Goal: Check status: Check status

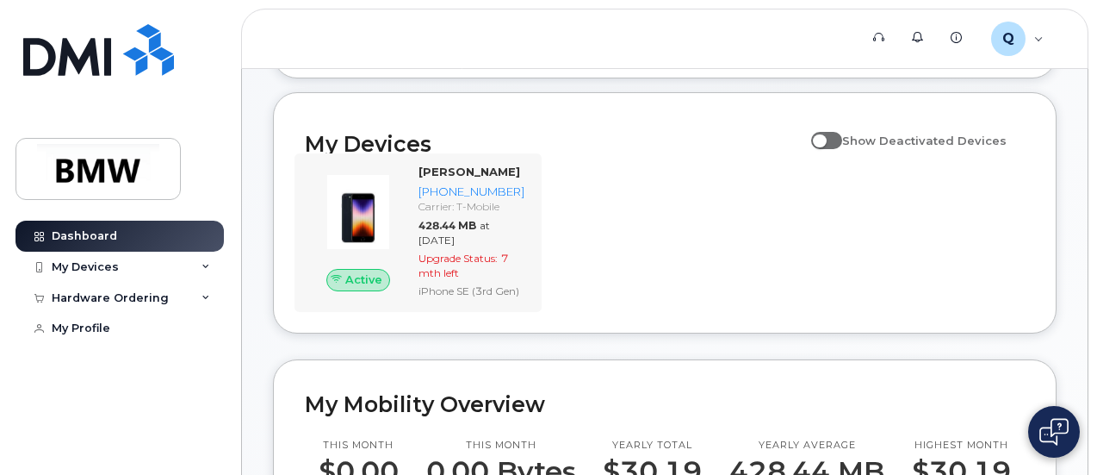
scroll to position [172, 0]
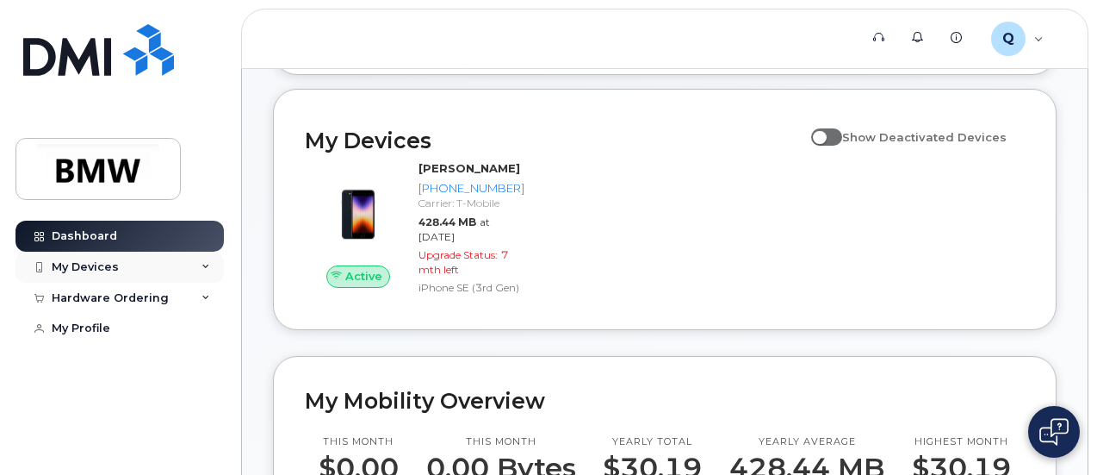
click at [115, 264] on div "My Devices" at bounding box center [85, 267] width 67 height 14
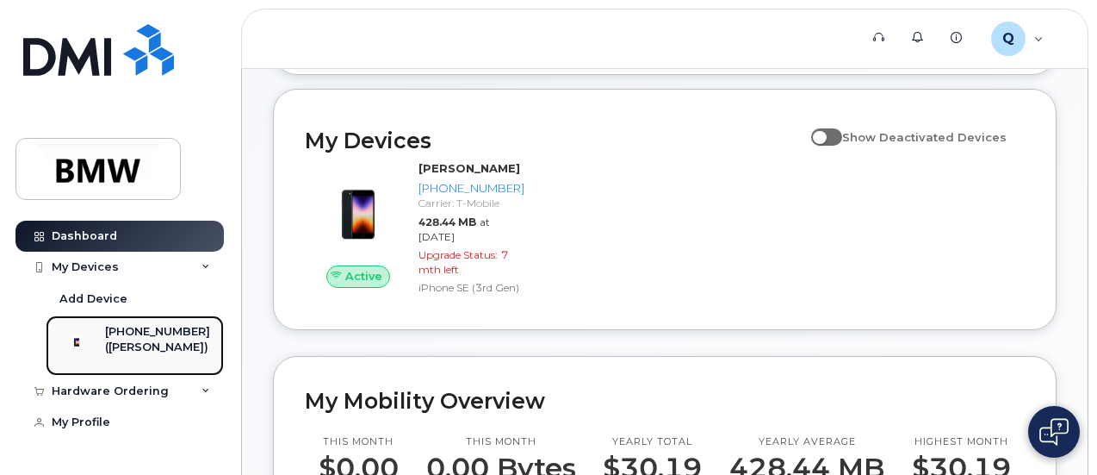
click at [151, 333] on div "[PHONE_NUMBER]" at bounding box center [157, 332] width 105 height 16
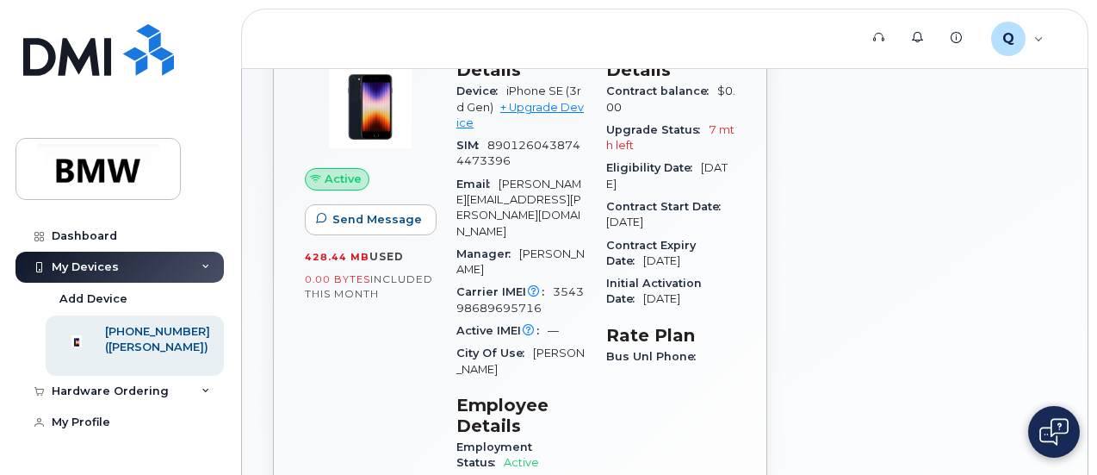
scroll to position [86, 0]
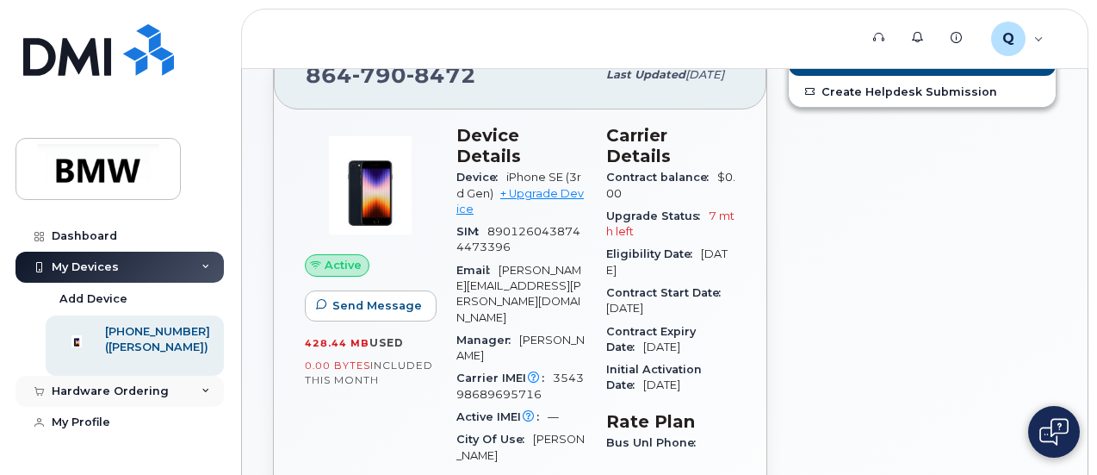
click at [181, 402] on div "Hardware Ordering" at bounding box center [120, 391] width 208 height 31
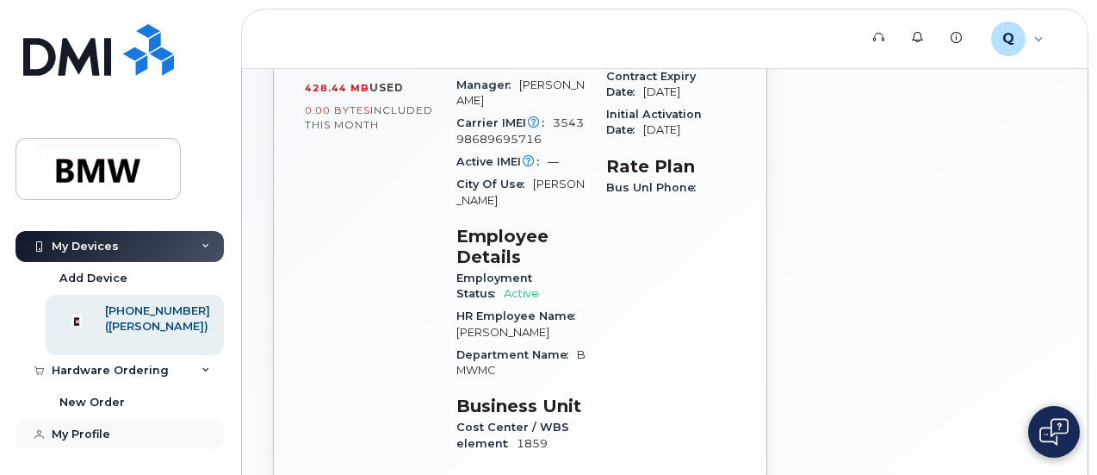
scroll to position [344, 0]
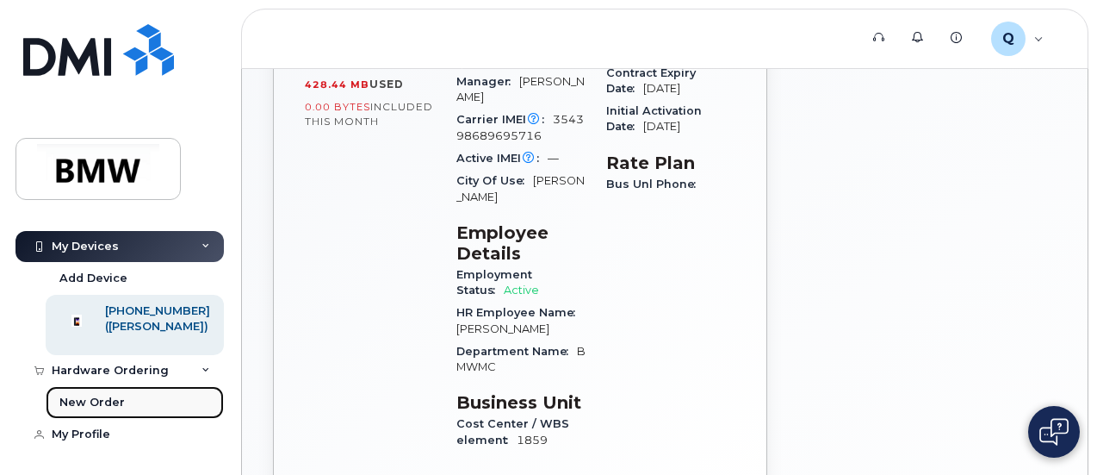
click at [121, 402] on link "New Order" at bounding box center [135, 402] width 178 height 33
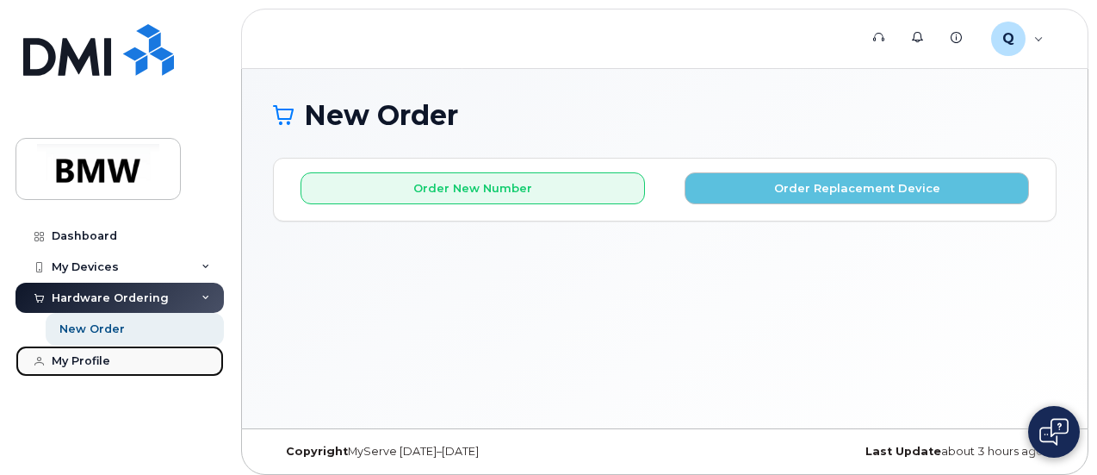
click at [86, 362] on div "My Profile" at bounding box center [81, 361] width 59 height 14
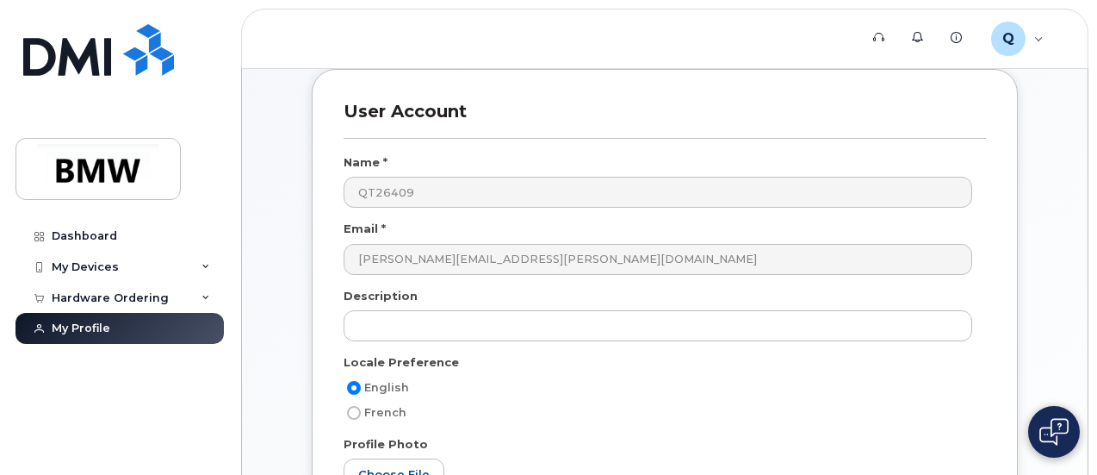
scroll to position [86, 0]
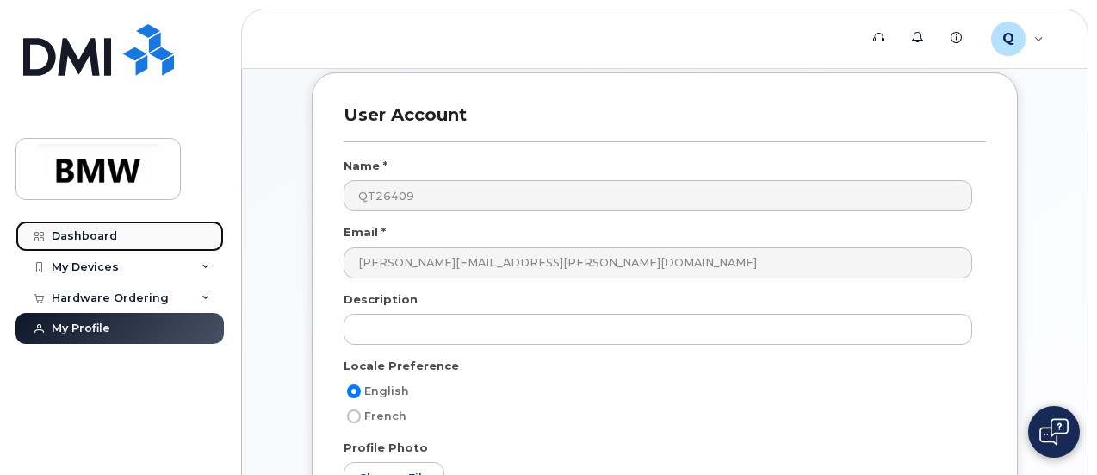
click at [121, 243] on link "Dashboard" at bounding box center [120, 235] width 208 height 31
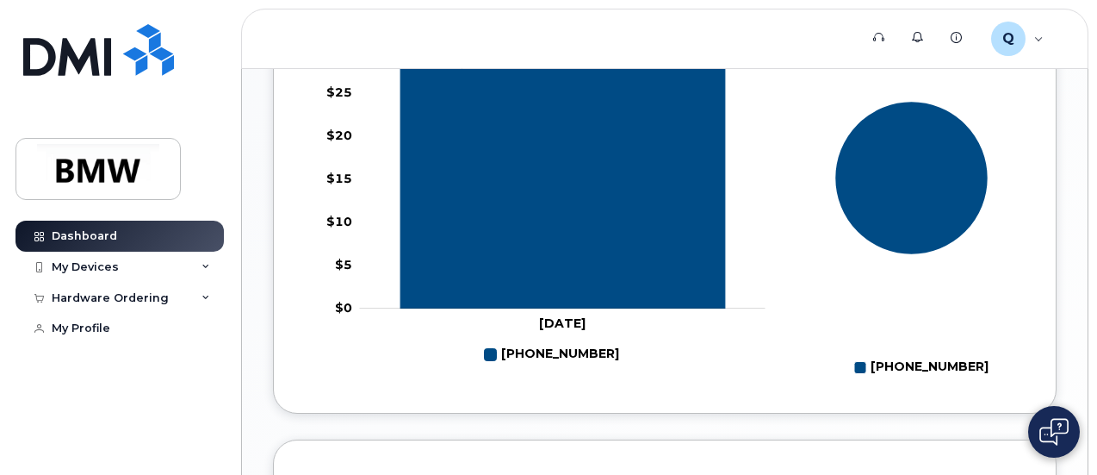
scroll to position [756, 0]
click at [82, 260] on div "My Devices" at bounding box center [85, 267] width 67 height 14
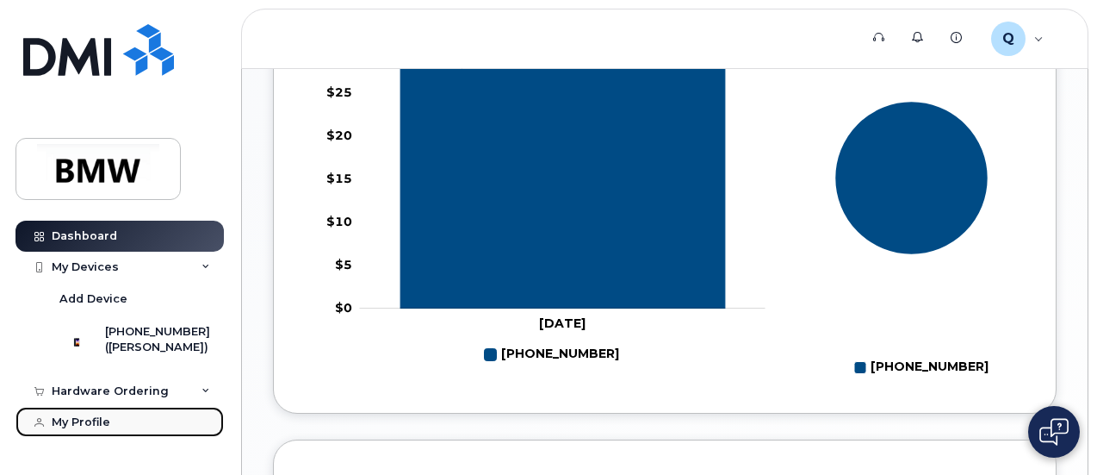
click at [106, 429] on div "My Profile" at bounding box center [81, 422] width 59 height 14
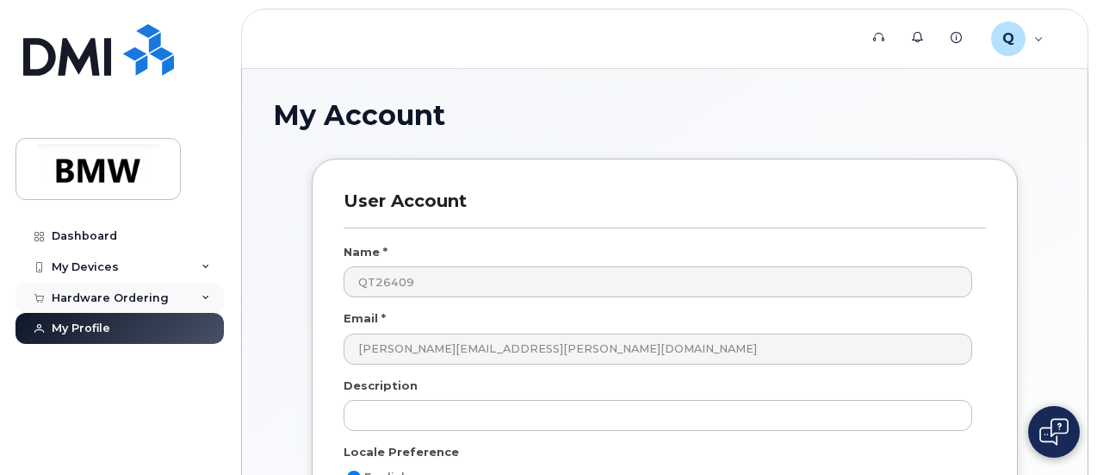
click at [152, 288] on div "Hardware Ordering" at bounding box center [120, 297] width 208 height 31
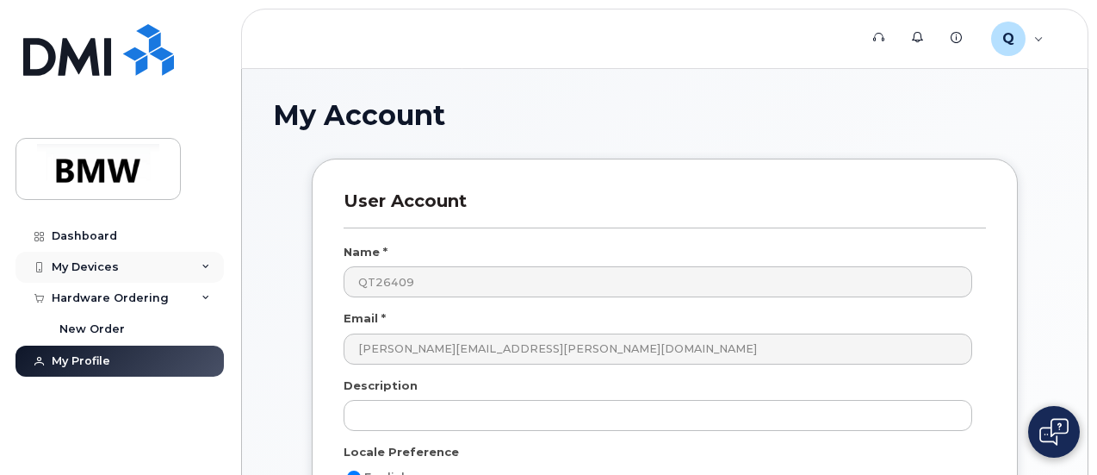
click at [122, 266] on div "My Devices" at bounding box center [120, 266] width 208 height 31
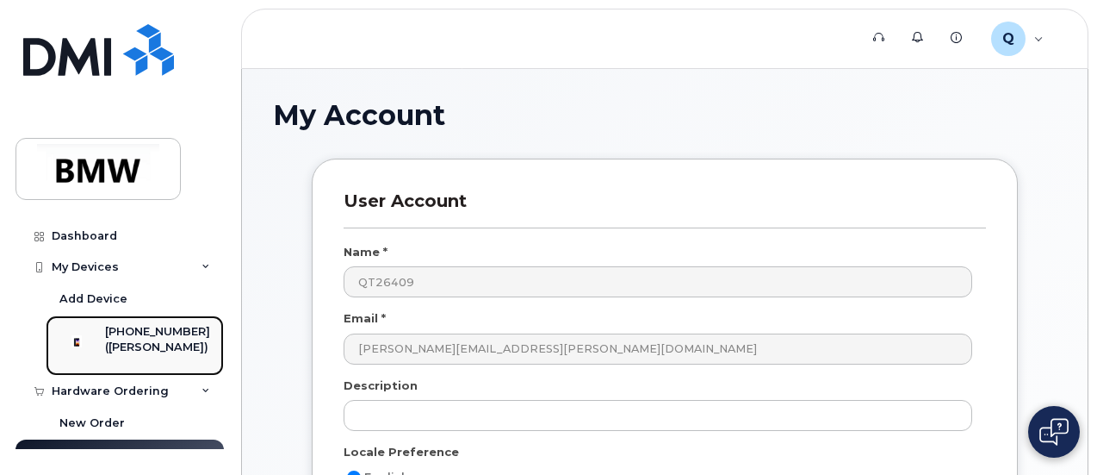
click at [155, 337] on div "[PHONE_NUMBER]" at bounding box center [157, 332] width 105 height 16
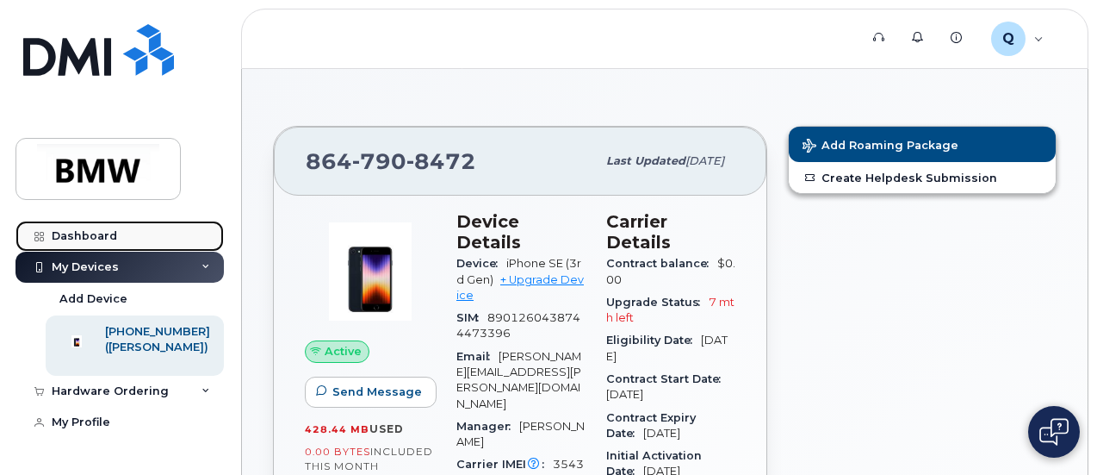
click at [74, 239] on div "Dashboard" at bounding box center [84, 236] width 65 height 14
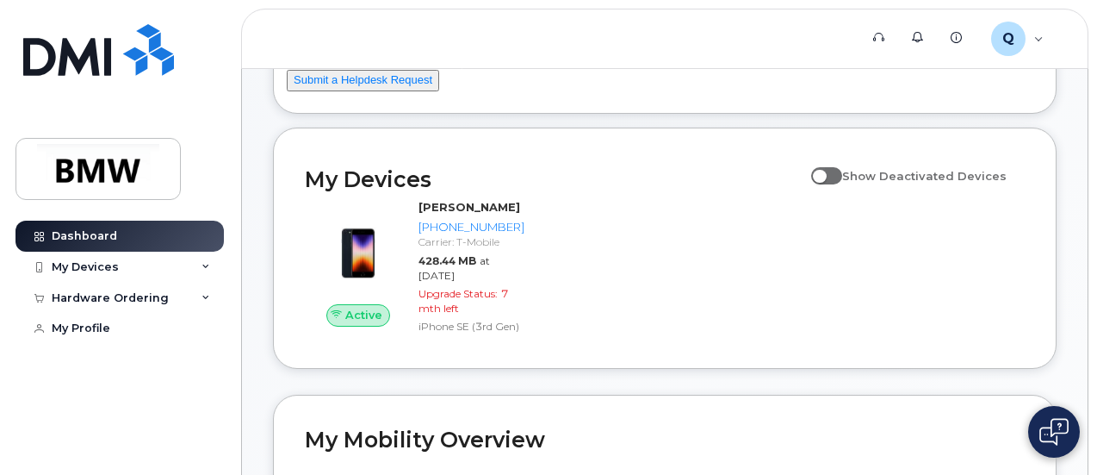
scroll to position [172, 0]
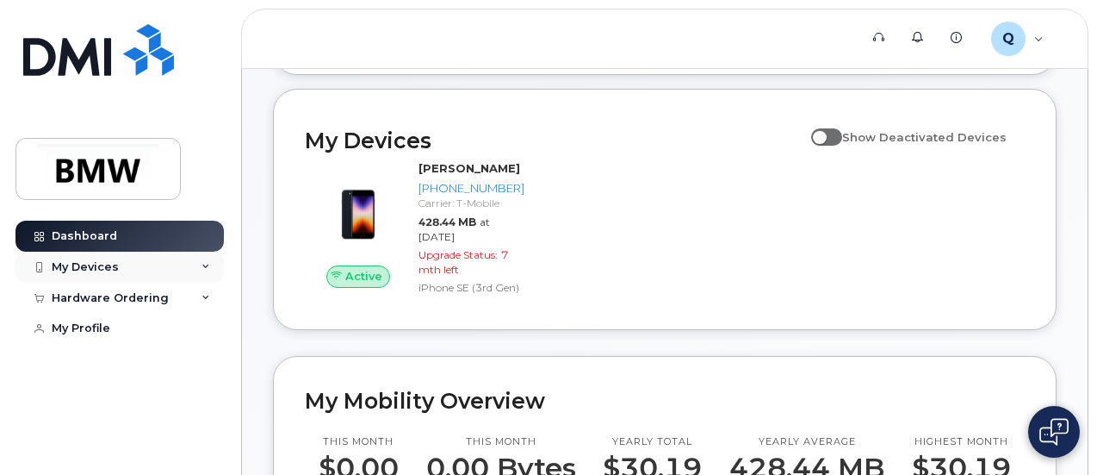
click at [174, 276] on div "My Devices" at bounding box center [120, 266] width 208 height 31
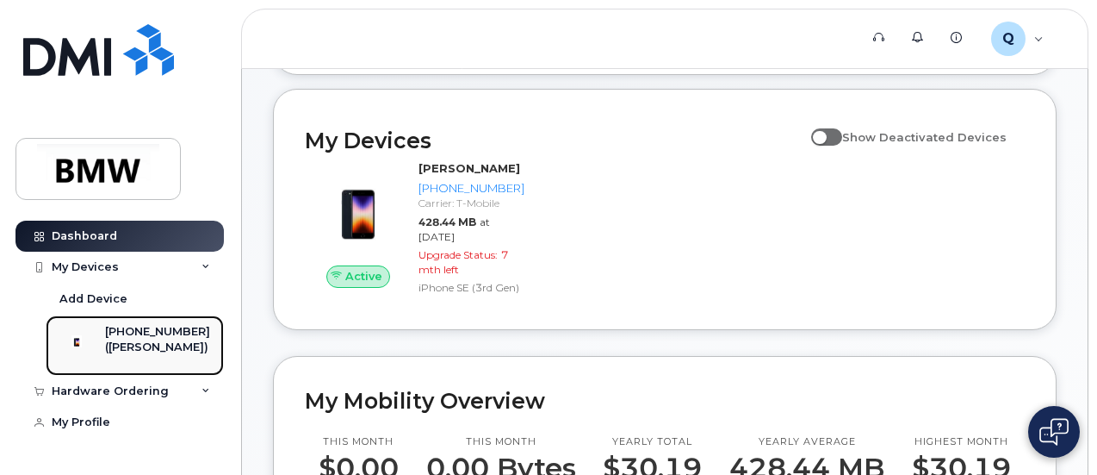
click at [158, 339] on div "[PHONE_NUMBER]" at bounding box center [157, 332] width 105 height 16
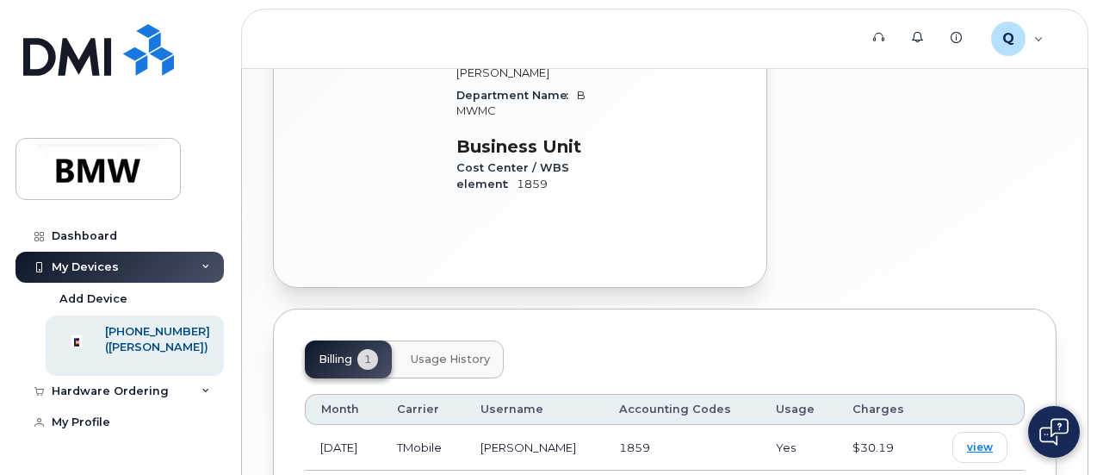
scroll to position [603, 0]
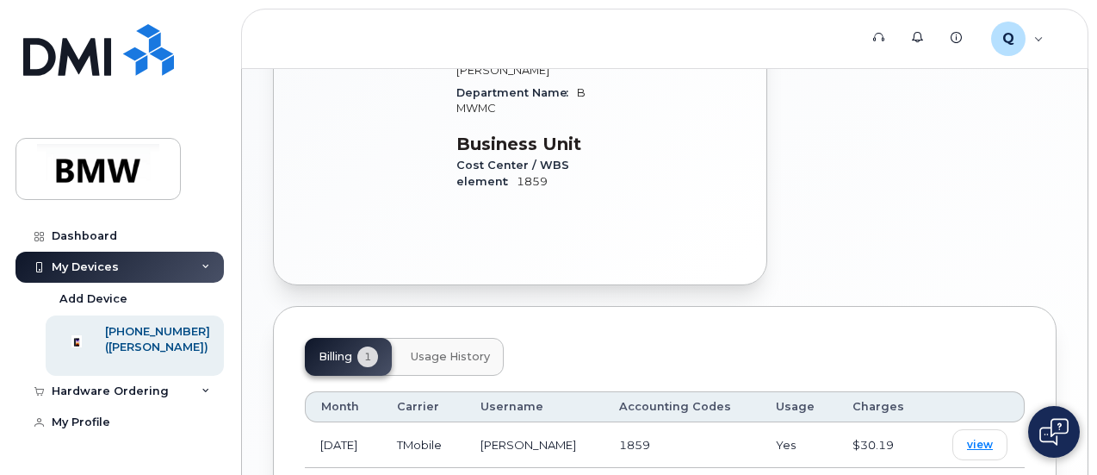
click at [420, 350] on span "Usage History" at bounding box center [450, 357] width 79 height 14
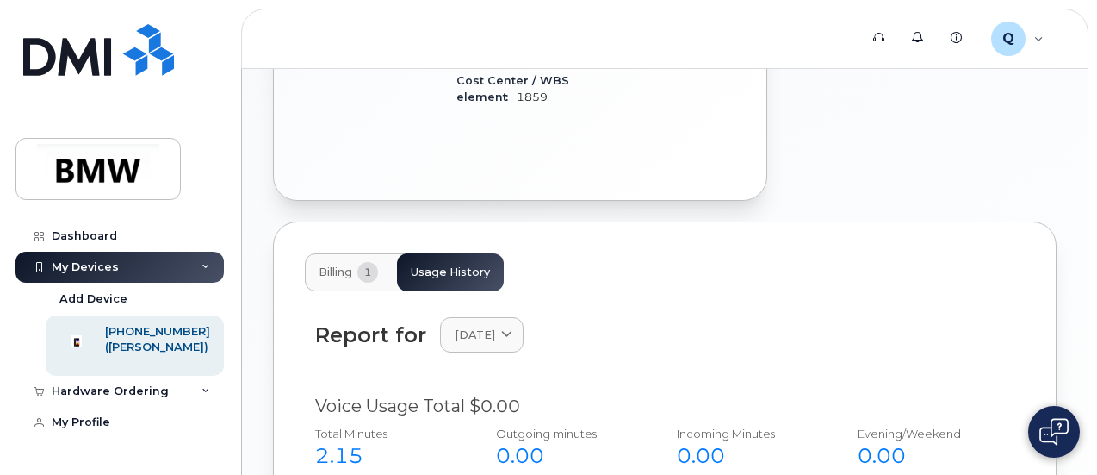
scroll to position [683, 0]
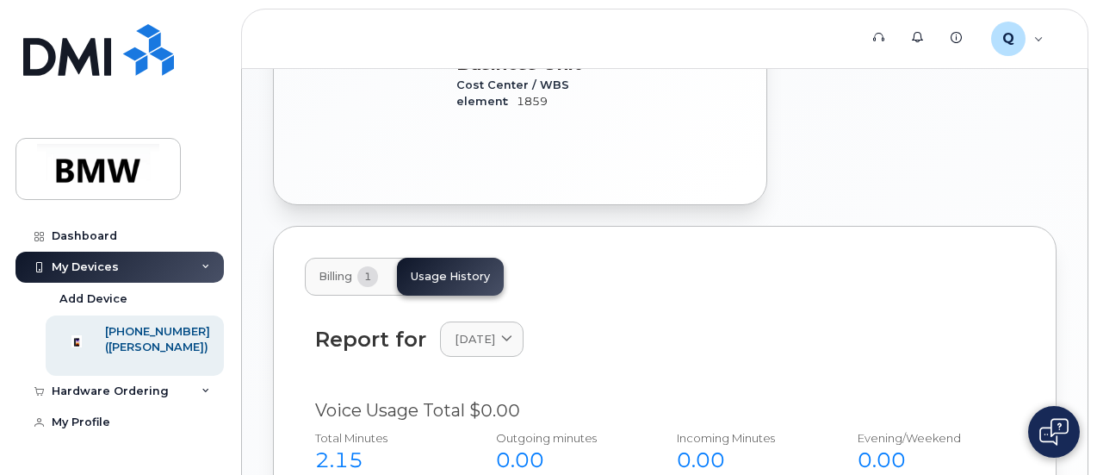
click at [388, 258] on button "Billing 1" at bounding box center [348, 277] width 87 height 38
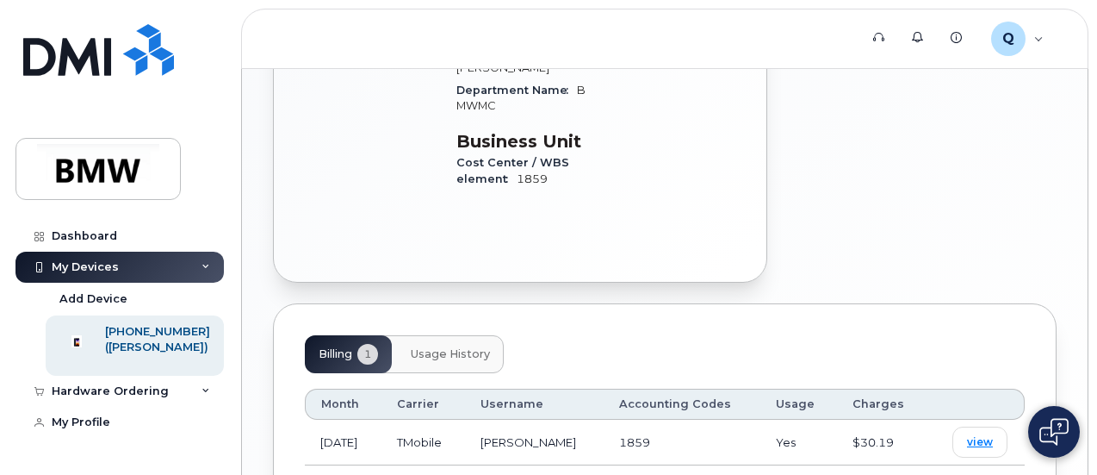
scroll to position [656, 0]
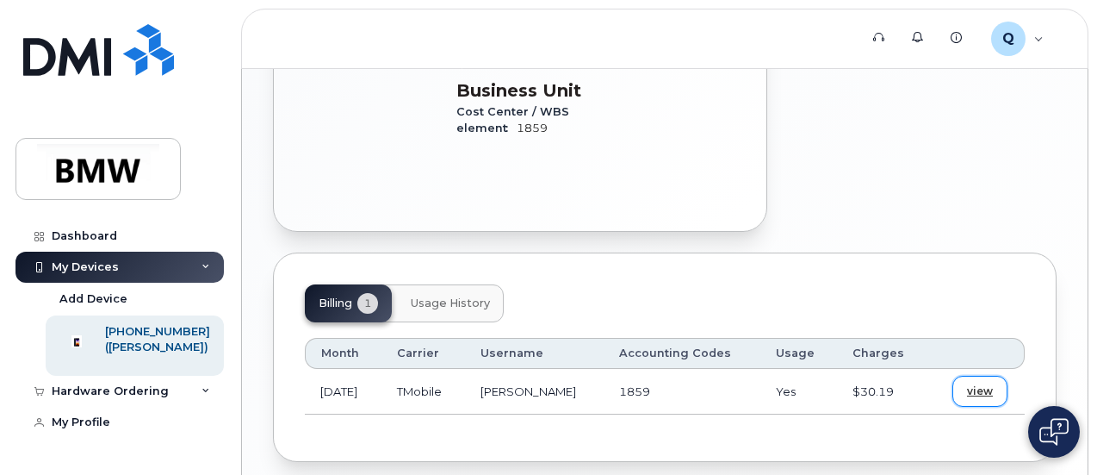
click at [980, 383] on span "view" at bounding box center [980, 391] width 26 height 16
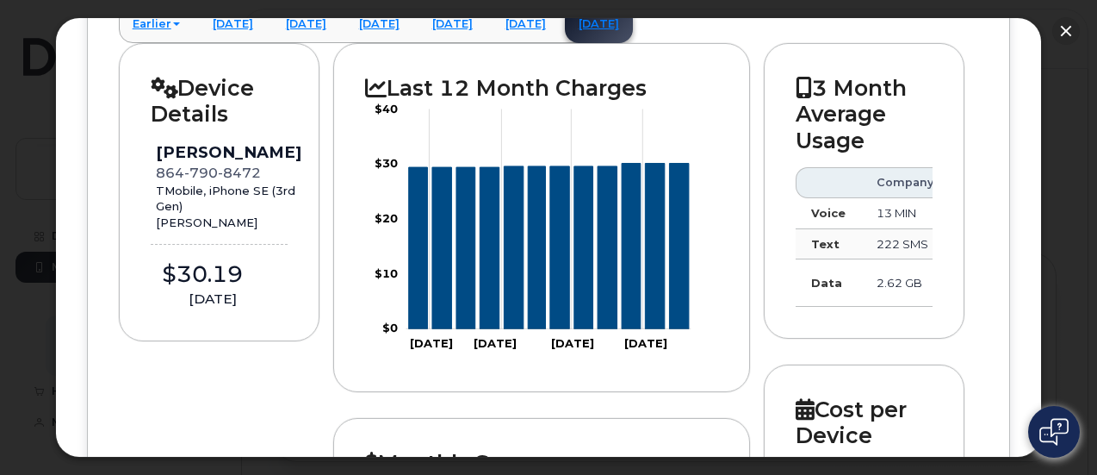
scroll to position [158, 0]
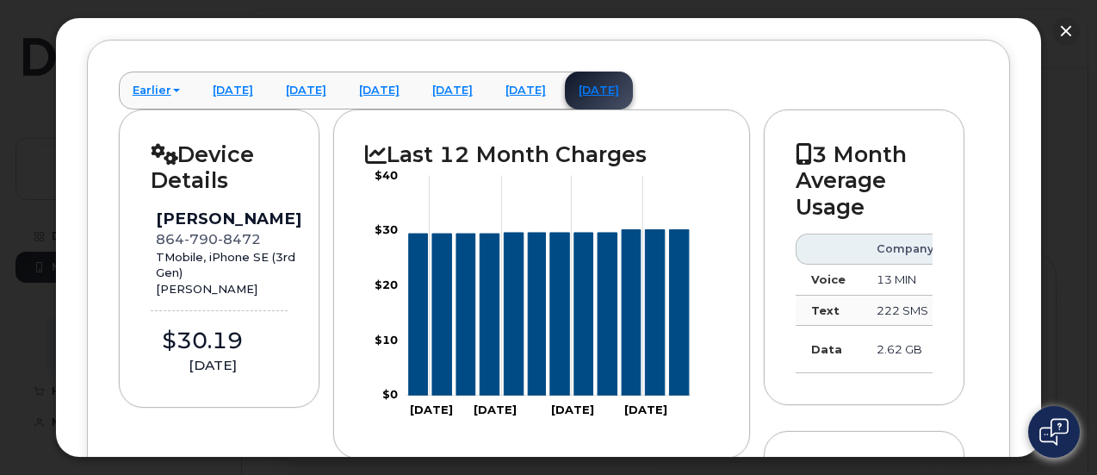
click at [1065, 418] on img at bounding box center [1054, 432] width 29 height 28
click at [1053, 450] on button at bounding box center [1054, 432] width 52 height 52
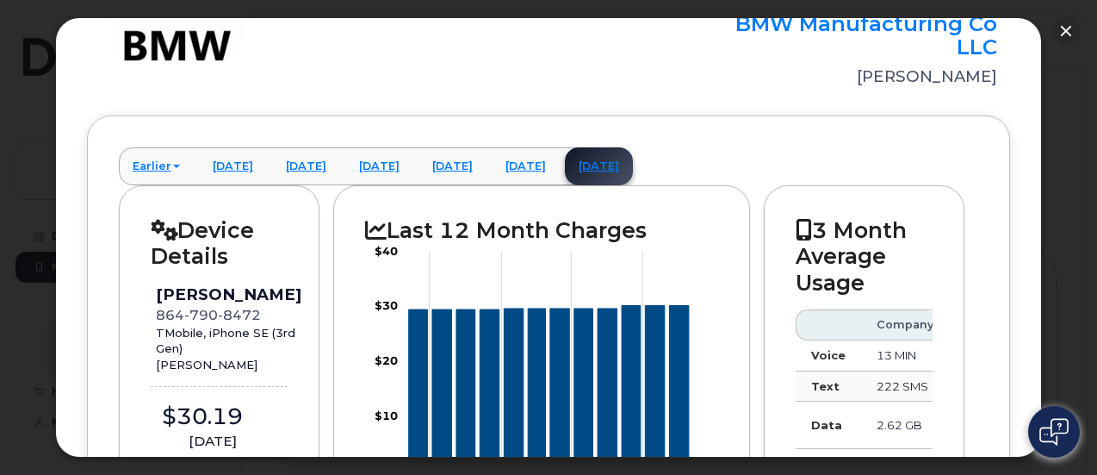
scroll to position [172, 0]
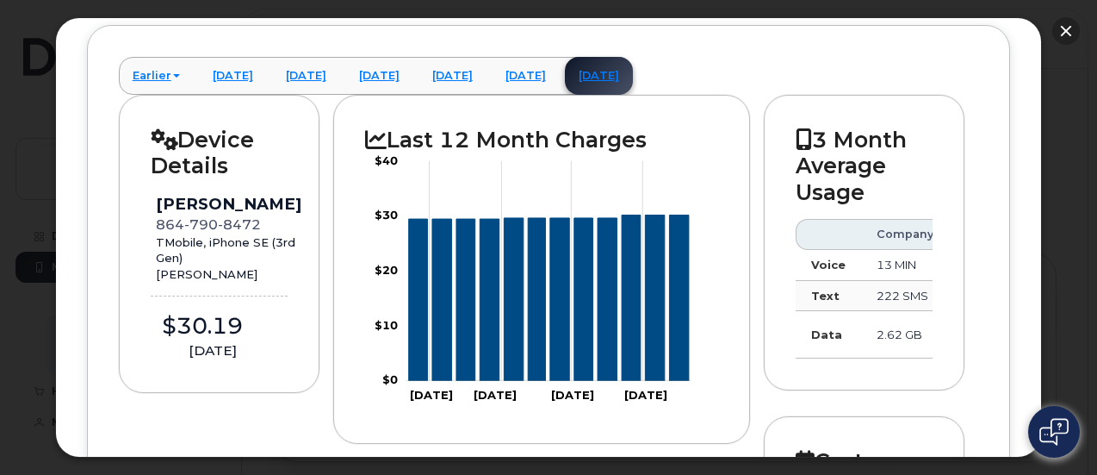
click at [1058, 25] on button "button" at bounding box center [1066, 31] width 28 height 28
